Goal: Navigation & Orientation: Find specific page/section

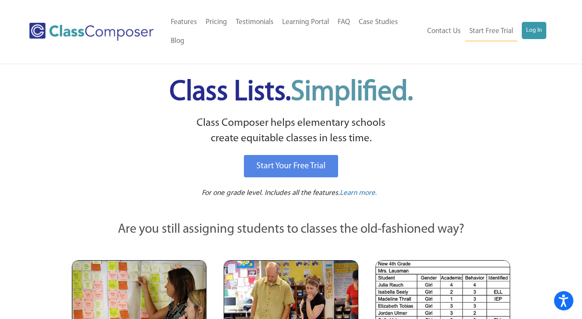
click at [333, 137] on p "Class Composer helps elementary schools create equitable classes in less time." at bounding box center [290, 131] width 441 height 31
click at [490, 170] on div "Start Your Free Trial" at bounding box center [291, 166] width 424 height 27
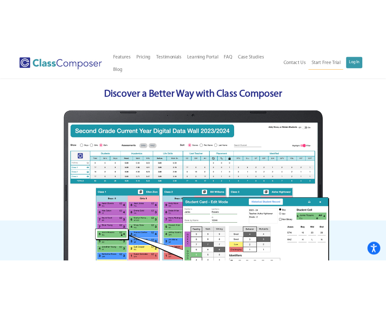
scroll to position [358, 0]
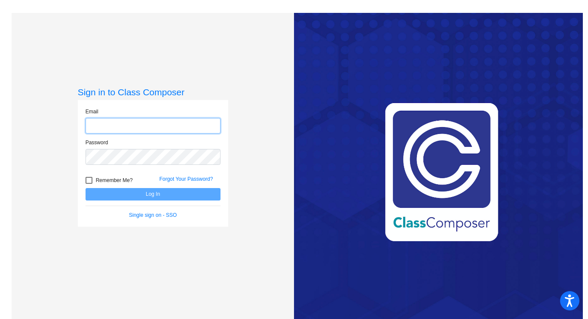
type input "sphillips@cherrycreekschools.org"
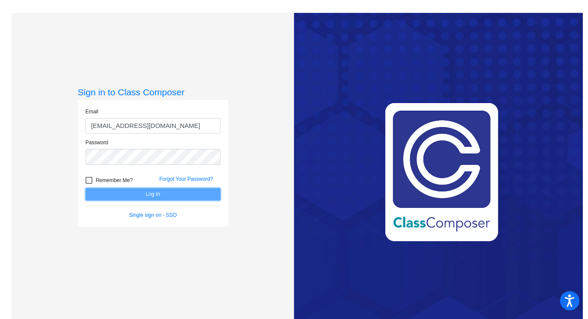
click at [139, 199] on button "Log In" at bounding box center [153, 194] width 135 height 12
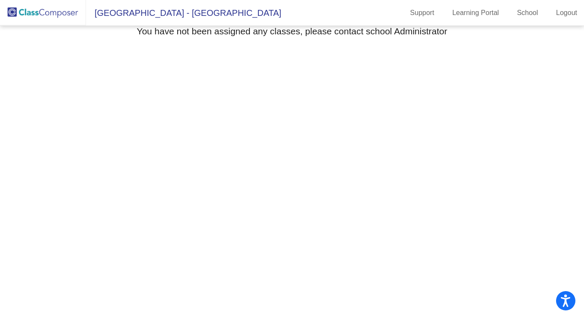
click at [59, 16] on img at bounding box center [43, 12] width 86 height 25
click at [41, 18] on img at bounding box center [43, 12] width 86 height 25
click at [485, 15] on link "Learning Portal" at bounding box center [475, 13] width 61 height 14
click at [426, 12] on link "Support" at bounding box center [422, 13] width 38 height 14
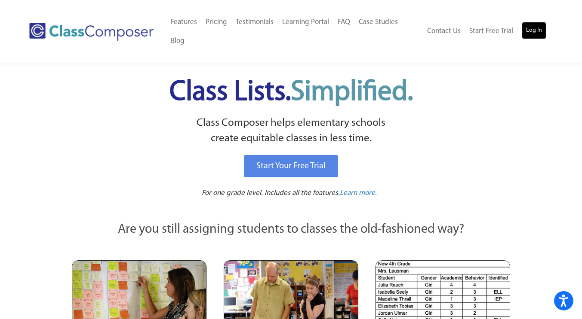
click at [533, 28] on link "Log In" at bounding box center [533, 30] width 24 height 17
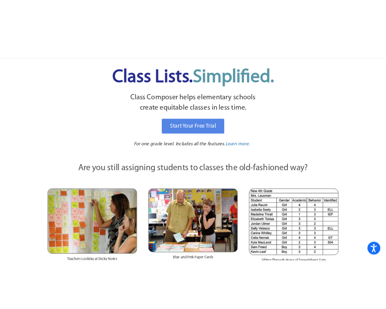
scroll to position [49, 0]
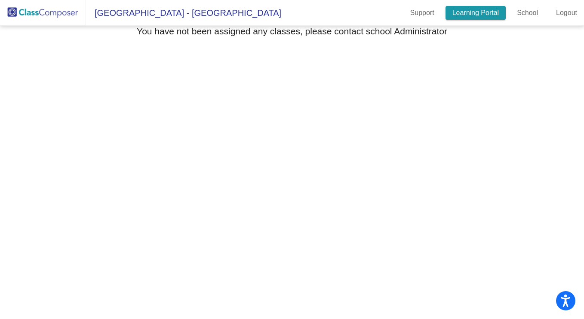
click at [470, 13] on link "Learning Portal" at bounding box center [475, 13] width 61 height 14
click at [426, 15] on link "Support" at bounding box center [422, 13] width 38 height 14
click at [527, 15] on link "School" at bounding box center [527, 13] width 35 height 14
